Goal: Task Accomplishment & Management: Manage account settings

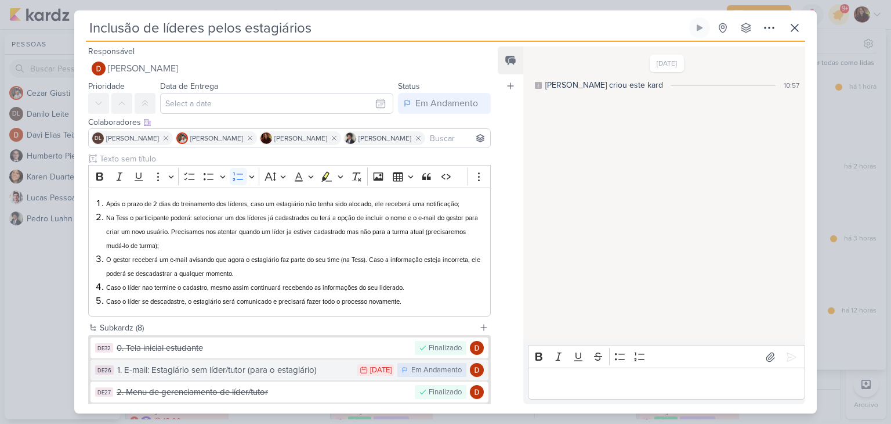
click at [253, 375] on div "1. E-mail: Estagiário sem líder/tutor (para o estagiário)" at bounding box center [234, 369] width 234 height 13
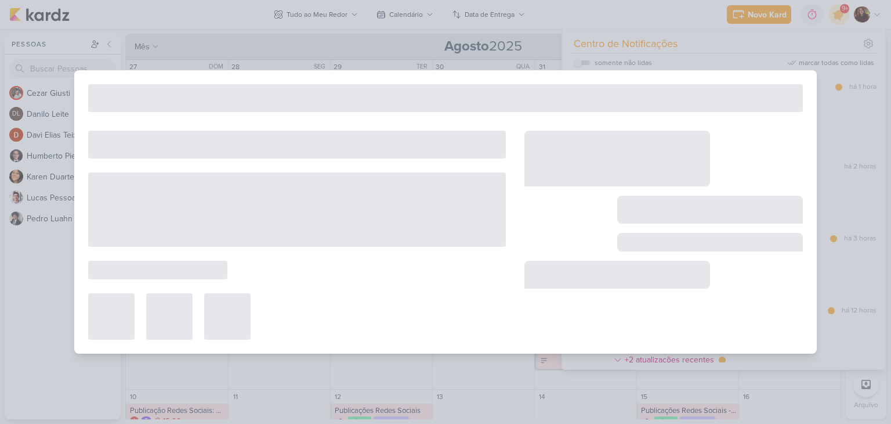
type input "1. E-mail: Estagiário sem líder/tutor (para o estagiário)"
type input "[DATE] 23:59"
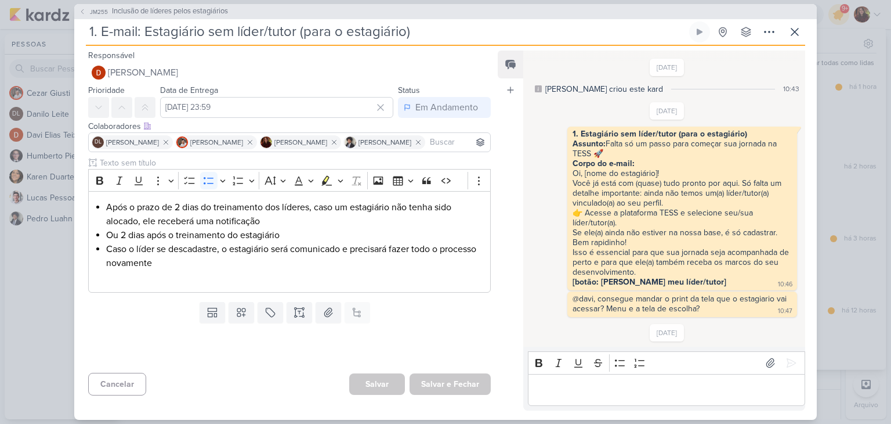
scroll to position [683, 0]
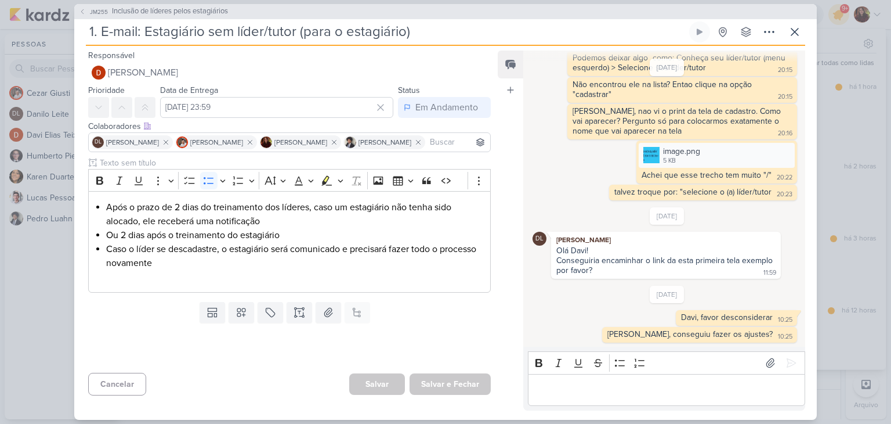
click at [673, 386] on p "Editor editing area: main" at bounding box center [666, 389] width 265 height 14
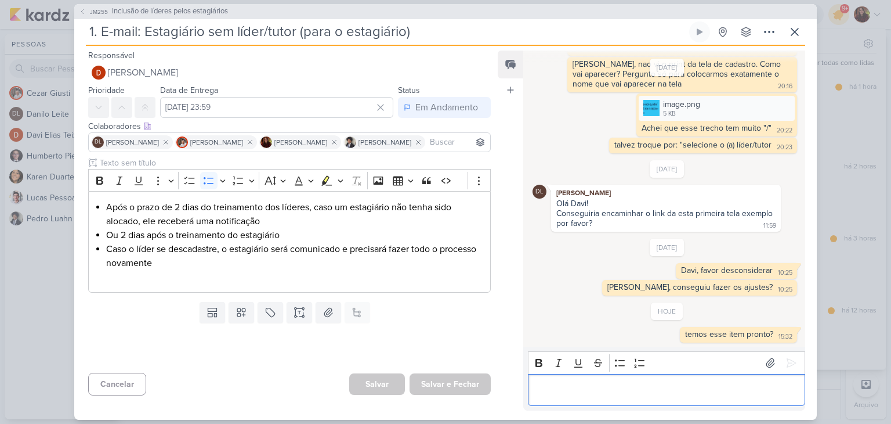
scroll to position [730, 0]
click at [212, 8] on span "Inclusão de líderes pelos estagiários" at bounding box center [170, 12] width 116 height 12
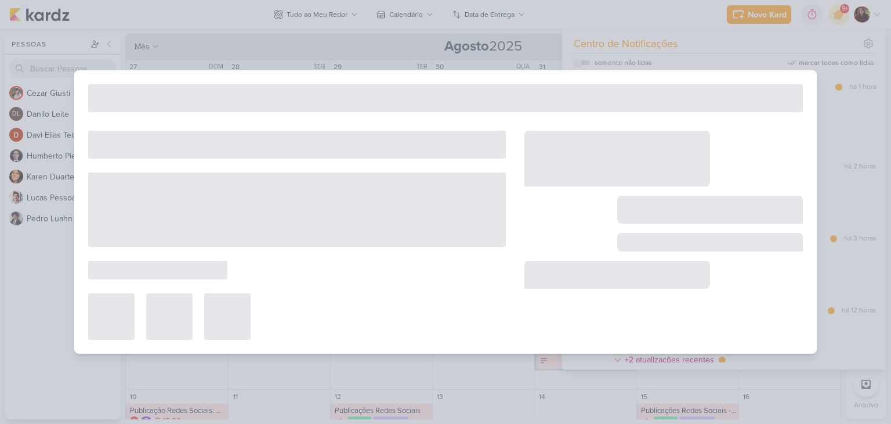
type input "Inclusão de líderes pelos estagiários"
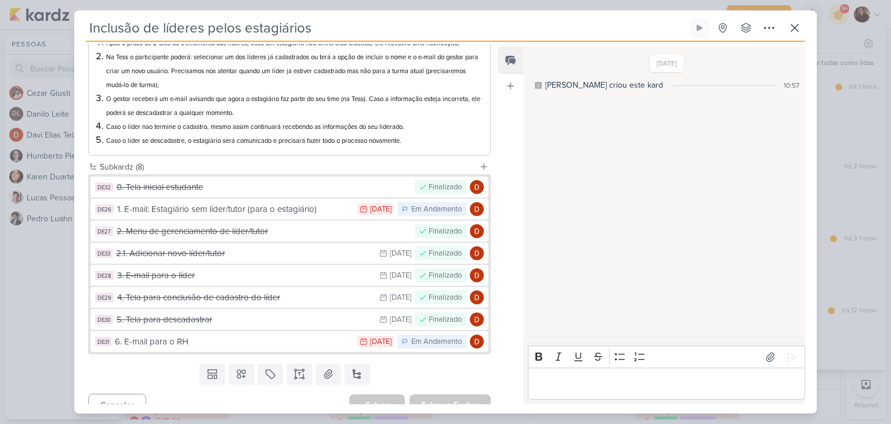
scroll to position [175, 0]
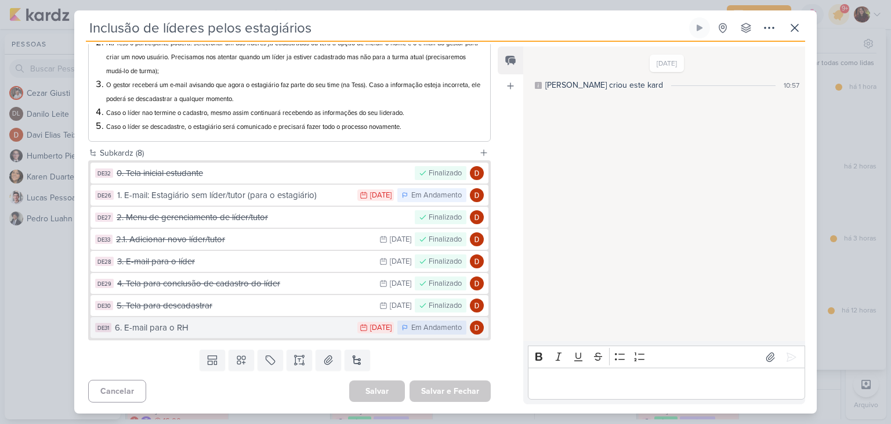
click at [265, 321] on div "6. E-mail para o RH" at bounding box center [233, 327] width 237 height 13
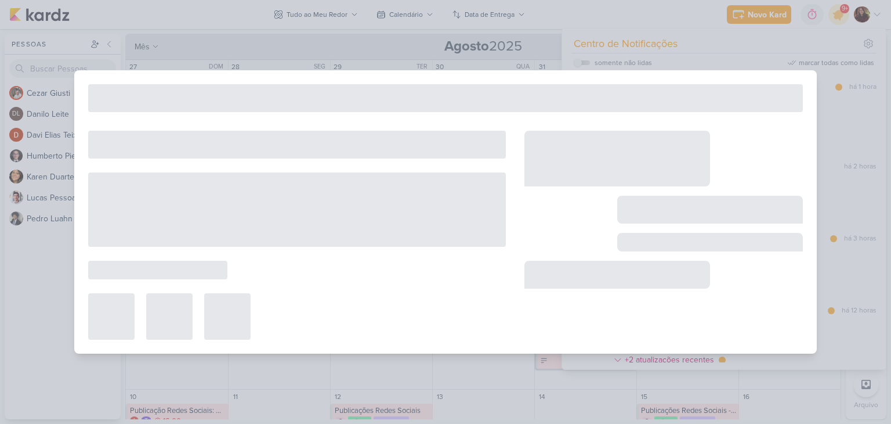
type input "6. E-mail para o RH"
type input "[DATE] 23:59"
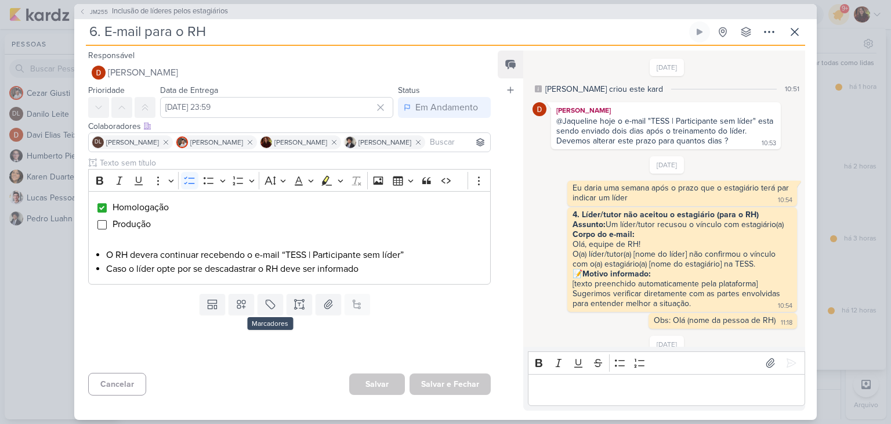
scroll to position [260, 0]
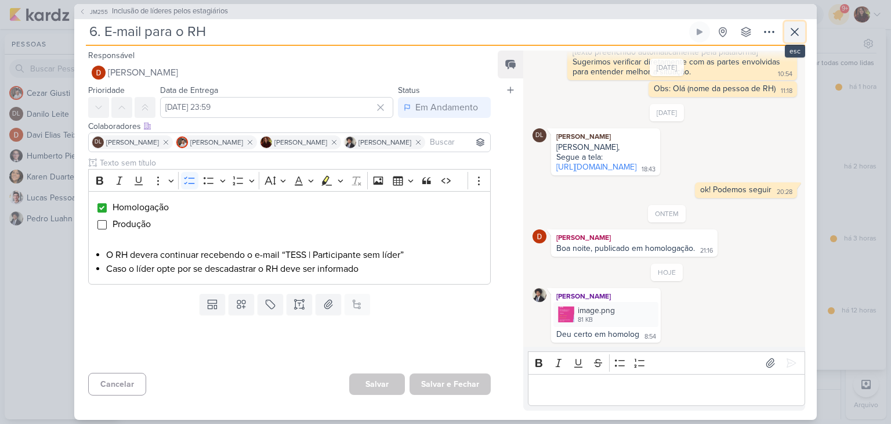
click at [799, 28] on icon at bounding box center [795, 31] width 7 height 7
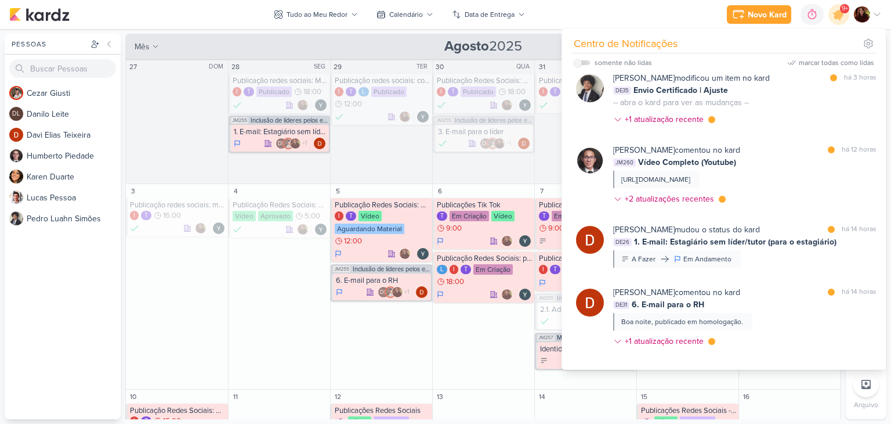
scroll to position [162, 0]
click at [855, 61] on div "marcar todas como lidas" at bounding box center [836, 62] width 75 height 10
